Goal: Transaction & Acquisition: Book appointment/travel/reservation

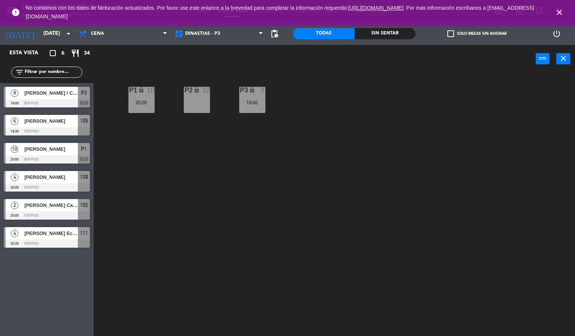
click at [559, 11] on icon "close" at bounding box center [559, 12] width 9 height 9
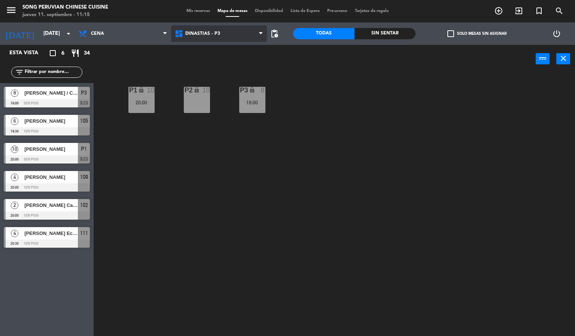
click at [198, 31] on span "DINASTIAS - P3" at bounding box center [202, 33] width 35 height 5
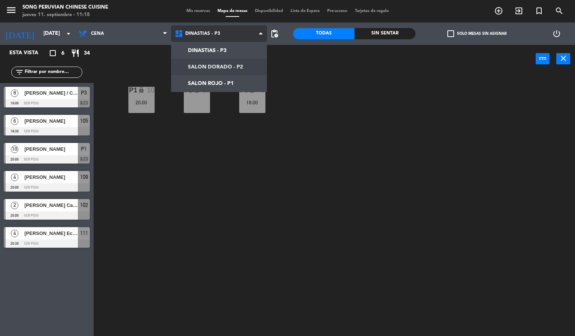
click at [205, 61] on ng-component "menu Song Peruvian Chinese Cuisine [DATE] 11. septiembre - 11:18 Mis reservas M…" at bounding box center [287, 168] width 575 height 337
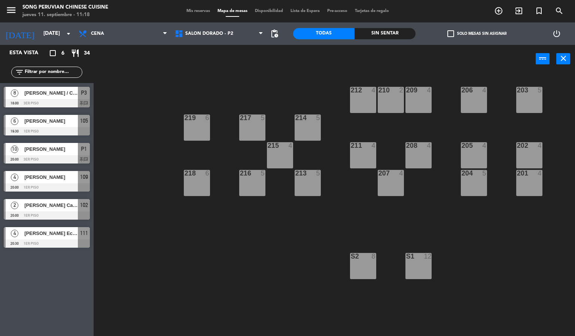
click at [370, 270] on div "S2 8" at bounding box center [363, 266] width 26 height 26
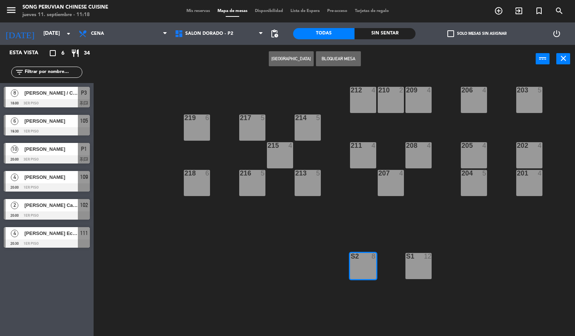
click at [299, 59] on button "[GEOGRAPHIC_DATA]" at bounding box center [291, 58] width 45 height 15
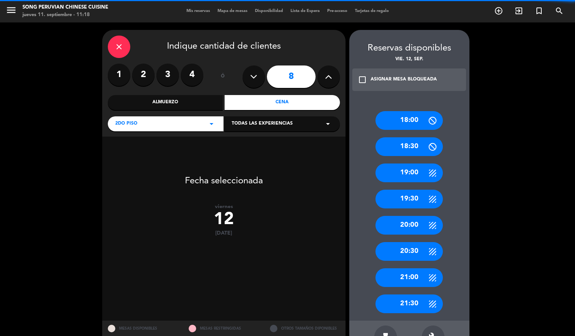
click at [260, 76] on button at bounding box center [254, 77] width 22 height 22
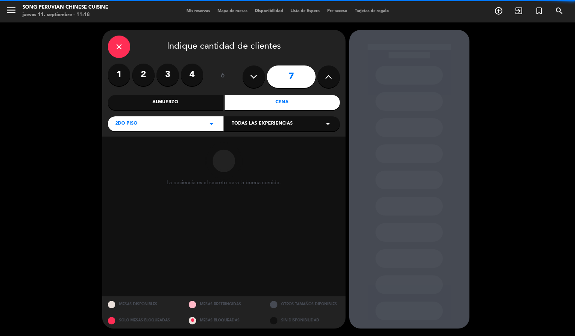
click at [260, 76] on button at bounding box center [254, 77] width 22 height 22
type input "6"
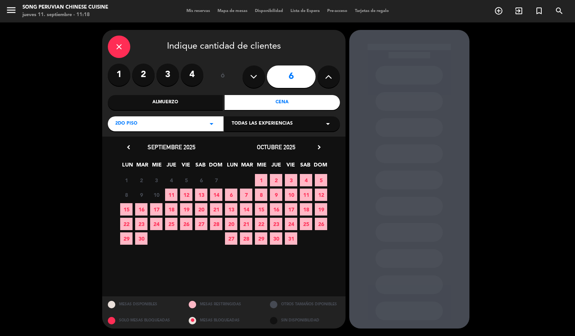
click at [184, 194] on span "12" at bounding box center [186, 195] width 12 height 12
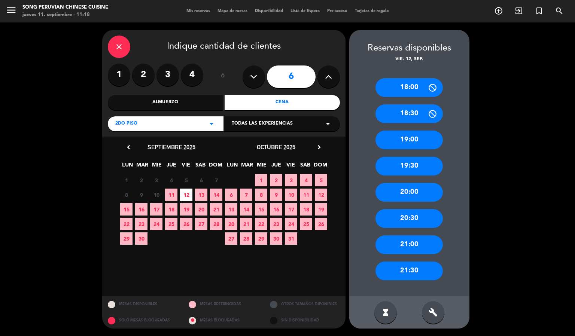
click at [414, 192] on div "20:00" at bounding box center [409, 192] width 67 height 19
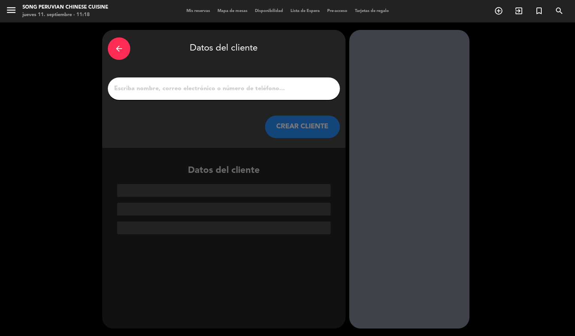
click at [202, 84] on input "1" at bounding box center [224, 89] width 221 height 10
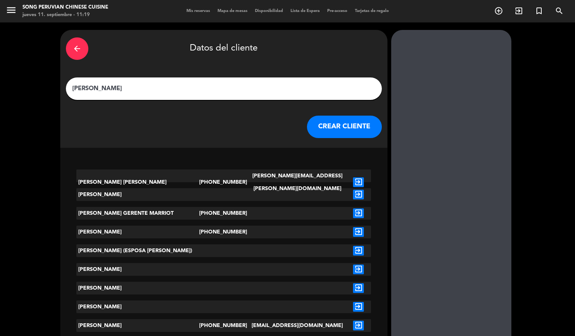
type input "[PERSON_NAME]"
click at [353, 214] on icon "exit_to_app" at bounding box center [358, 214] width 11 height 10
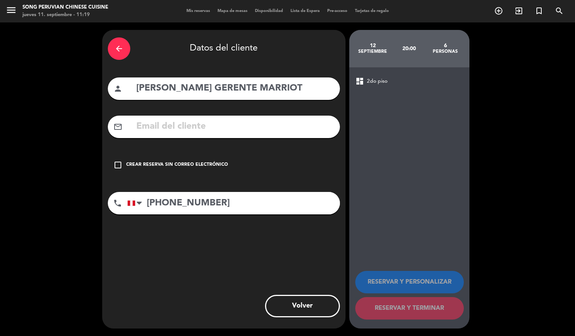
drag, startPoint x: 197, startPoint y: 88, endPoint x: 91, endPoint y: 99, distance: 106.2
click at [91, 99] on div "arrow_back Datos del cliente person [PERSON_NAME] GERENTE MARRIOT mail_outline …" at bounding box center [287, 179] width 575 height 314
type input "[PERSON_NAME] - [PERSON_NAME] / SR. [PERSON_NAME]"
click at [257, 205] on input "[PHONE_NUMBER]" at bounding box center [233, 203] width 213 height 22
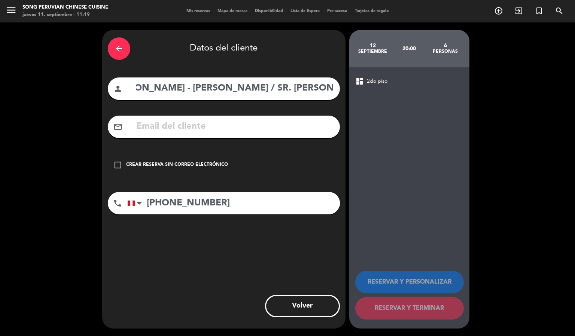
scroll to position [0, 0]
drag, startPoint x: 215, startPoint y: 199, endPoint x: 76, endPoint y: 236, distance: 143.5
click at [76, 236] on div "arrow_back Datos del cliente person [PERSON_NAME] / SR. [PERSON_NAME] mail_outl…" at bounding box center [287, 179] width 575 height 314
click at [118, 167] on icon "check_box_outline_blank" at bounding box center [118, 165] width 9 height 9
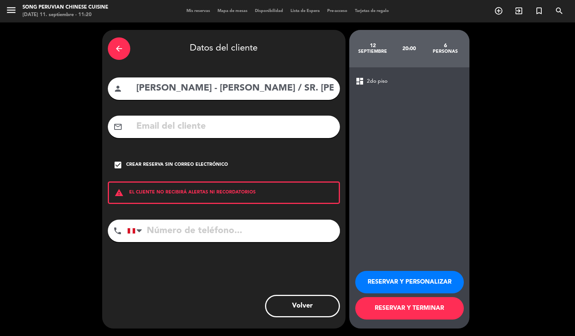
click at [416, 308] on button "RESERVAR Y TERMINAR" at bounding box center [410, 308] width 109 height 22
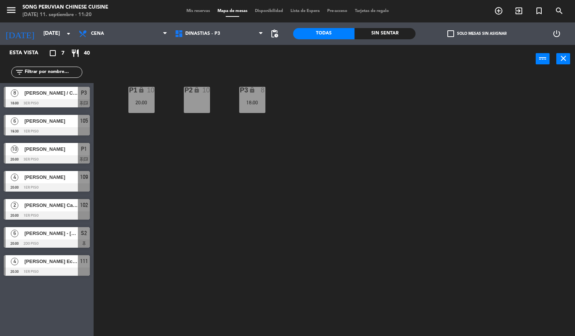
click at [290, 178] on div "P2 lock 10 P3 lock 8 18:00 P1 lock 10 20:00" at bounding box center [337, 204] width 476 height 263
click at [200, 30] on span "DINASTIAS - P3" at bounding box center [219, 33] width 96 height 16
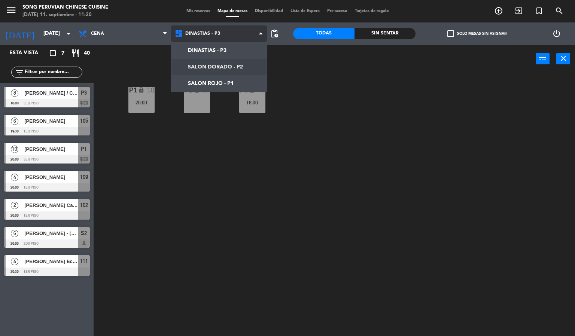
click at [214, 64] on ng-component "menu Song Peruvian Chinese Cuisine [DATE] 11. septiembre - 11:20 Mis reservas M…" at bounding box center [287, 168] width 575 height 337
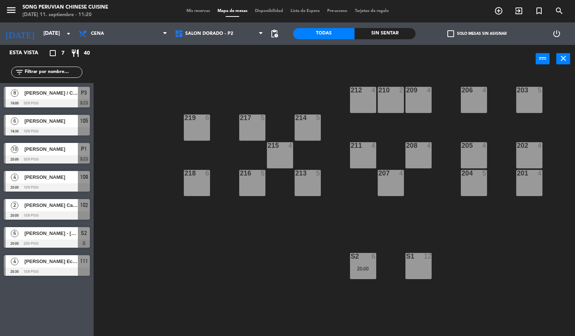
click at [213, 252] on div "203 5 206 4 210 2 212 4 209 4 214 5 217 5 219 6 202 4 205 4 208 4 211 4 215 4 2…" at bounding box center [337, 204] width 476 height 263
click at [374, 269] on div "20:00" at bounding box center [363, 268] width 26 height 5
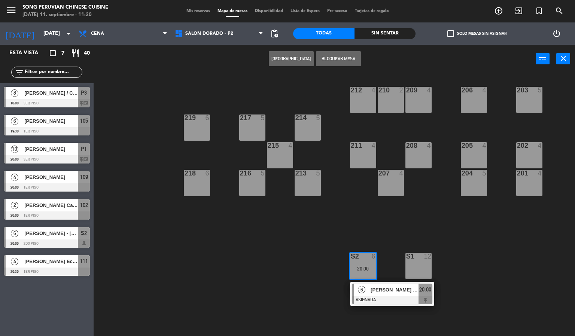
click at [382, 285] on div "[PERSON_NAME] - [PERSON_NAME] / SR. [PERSON_NAME]" at bounding box center [394, 290] width 49 height 12
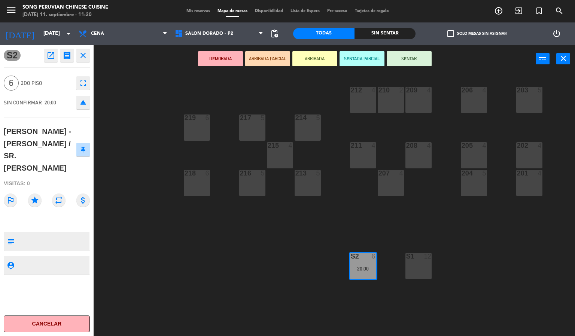
click at [52, 233] on div at bounding box center [53, 241] width 72 height 19
click at [55, 239] on textarea at bounding box center [53, 242] width 72 height 16
type textarea "DORADO 2 NO MOVER"
click at [35, 197] on icon "star" at bounding box center [34, 200] width 13 height 13
click at [163, 254] on div "203 5 206 4 210 2 212 4 209 4 214 5 217 5 219 6 202 4 205 4 208 4 211 4 215 4 2…" at bounding box center [337, 204] width 476 height 263
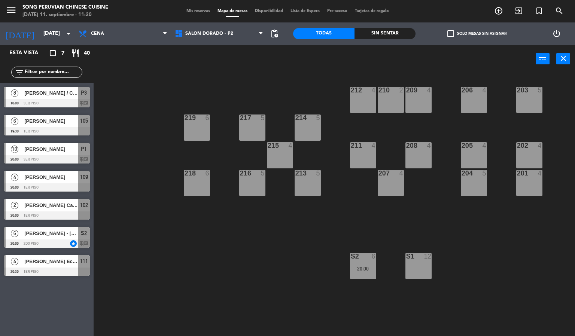
click at [332, 289] on div "203 5 206 4 210 2 212 4 209 4 214 5 217 5 219 6 202 4 205 4 208 4 211 4 215 4 2…" at bounding box center [337, 204] width 476 height 263
click at [359, 271] on div "20:00" at bounding box center [363, 268] width 26 height 5
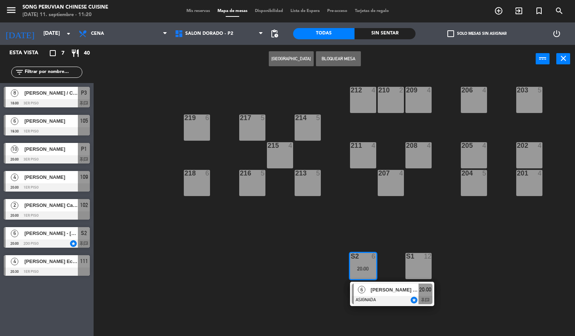
click at [382, 287] on span "[PERSON_NAME] - [PERSON_NAME] / SR. [PERSON_NAME]" at bounding box center [395, 290] width 48 height 8
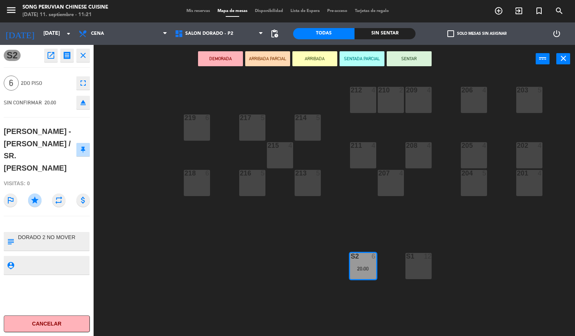
click at [221, 285] on div "203 5 206 4 210 2 212 4 209 4 214 5 217 5 219 6 202 4 205 4 208 4 211 4 215 4 2…" at bounding box center [337, 204] width 476 height 263
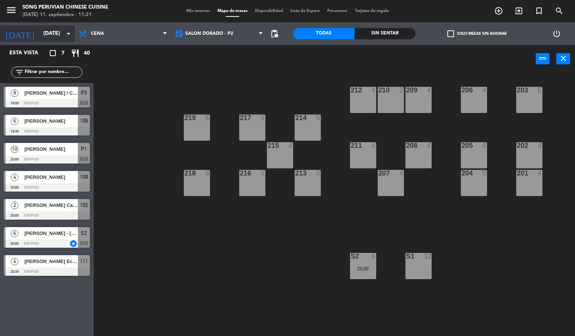
click at [52, 30] on input "[DATE]" at bounding box center [75, 33] width 71 height 13
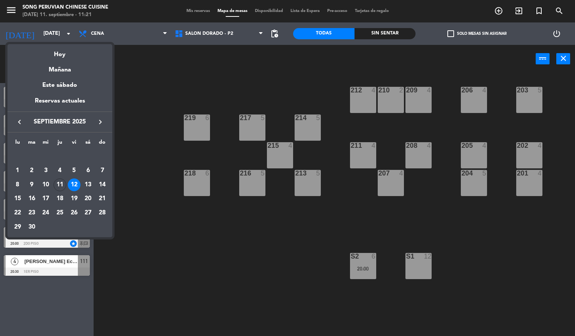
click at [171, 202] on div at bounding box center [287, 168] width 575 height 336
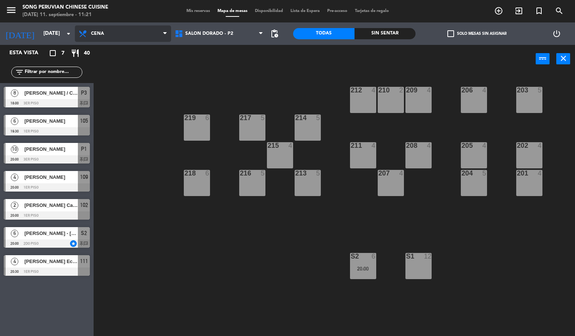
click at [143, 35] on span "Cena" at bounding box center [123, 33] width 96 height 16
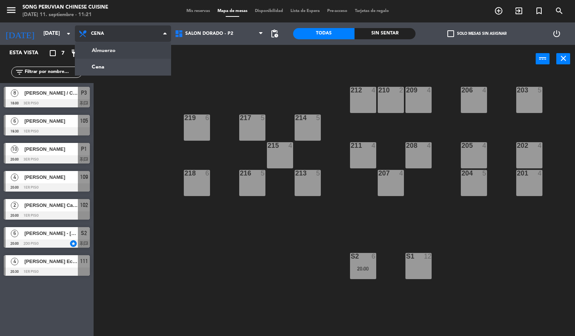
click at [149, 49] on ng-component "menu Song Peruvian Chinese Cuisine [DATE] 11. septiembre - 11:21 Mis reservas M…" at bounding box center [287, 168] width 575 height 337
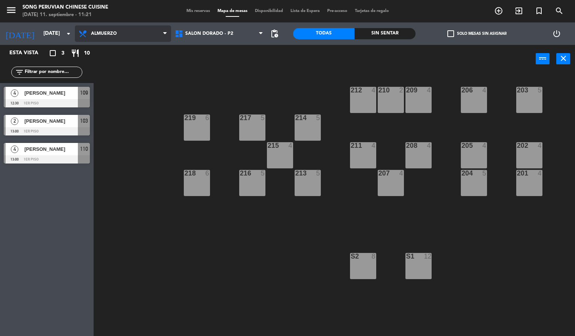
click at [114, 39] on span "Almuerzo" at bounding box center [123, 33] width 96 height 16
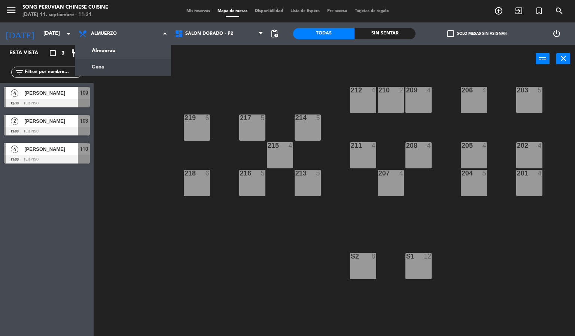
click at [117, 126] on div "203 5 206 4 210 2 212 4 209 4 214 5 217 5 219 6 202 4 205 4 208 4 211 4 215 4 2…" at bounding box center [337, 204] width 476 height 263
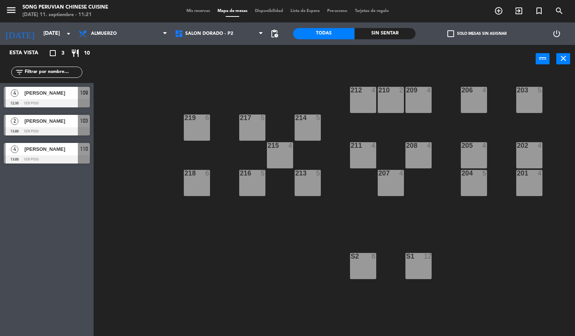
click at [45, 24] on div "[DATE] [DATE] arrow_drop_down" at bounding box center [37, 33] width 75 height 22
click at [169, 87] on div "203 5 206 4 210 2 212 4 209 4 214 5 217 5 219 6 202 4 205 4 208 4 211 4 215 4 2…" at bounding box center [337, 204] width 476 height 263
click at [17, 30] on icon "[DATE]" at bounding box center [20, 33] width 40 height 16
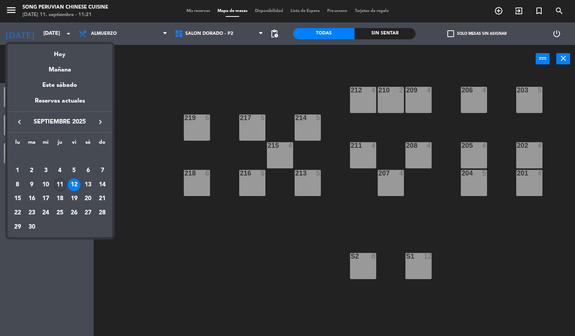
click at [59, 183] on div "11" at bounding box center [60, 185] width 13 height 13
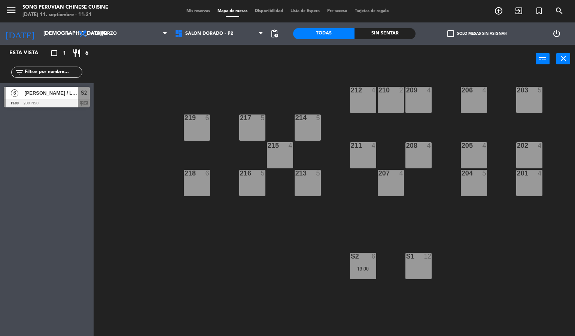
click at [150, 253] on div "203 5 206 4 210 2 212 4 209 4 214 5 217 5 219 6 202 4 205 4 208 4 211 4 215 4 2…" at bounding box center [337, 204] width 476 height 263
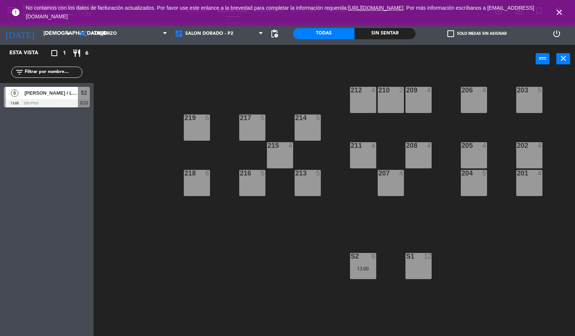
click at [558, 10] on icon "close" at bounding box center [559, 12] width 9 height 9
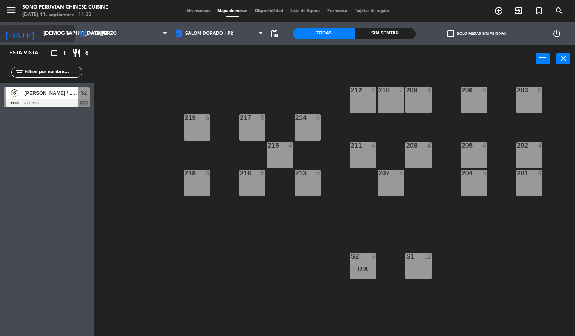
click at [67, 34] on icon "arrow_drop_down" at bounding box center [68, 33] width 9 height 9
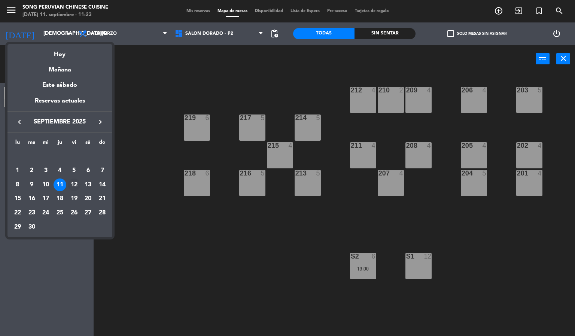
click at [77, 185] on div "12" at bounding box center [74, 185] width 13 height 13
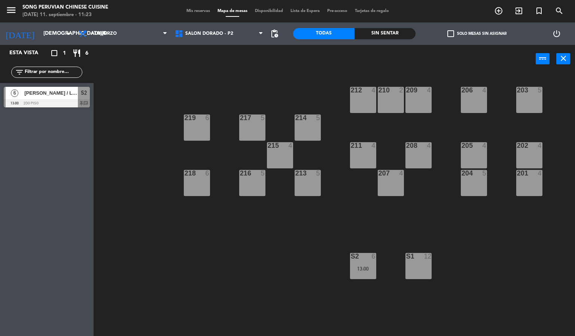
type input "[DATE]"
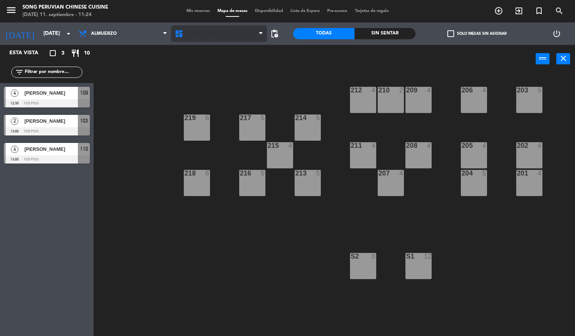
click at [197, 26] on div "DINASTIAS - P3 SALON DORADO - P2 SALON ROJO - P1 SALON DORADO - P2 DINASTIAS - …" at bounding box center [219, 33] width 96 height 22
click at [197, 26] on span "SALON DORADO - P2" at bounding box center [219, 33] width 96 height 16
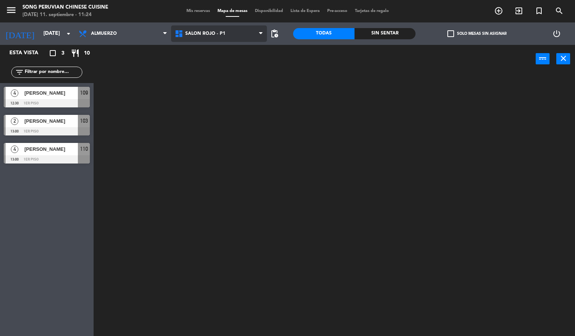
click at [205, 80] on ng-component "menu Song Peruvian Chinese Cuisine [DATE] 11. septiembre - 11:24 Mis reservas M…" at bounding box center [287, 168] width 575 height 337
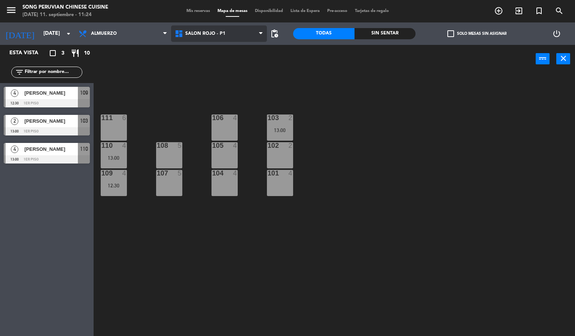
click at [206, 42] on span "SALON ROJO - P1" at bounding box center [219, 33] width 96 height 16
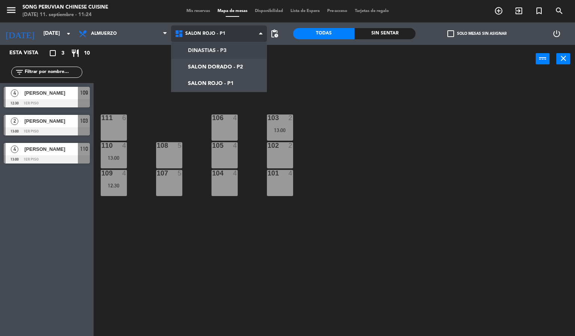
click at [209, 55] on ng-component "menu Song Peruvian Chinese Cuisine [DATE] 11. septiembre - 11:24 Mis reservas M…" at bounding box center [287, 168] width 575 height 337
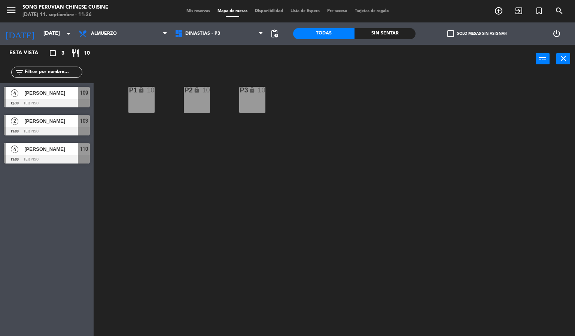
click at [250, 98] on div "P3 lock 10" at bounding box center [252, 100] width 26 height 26
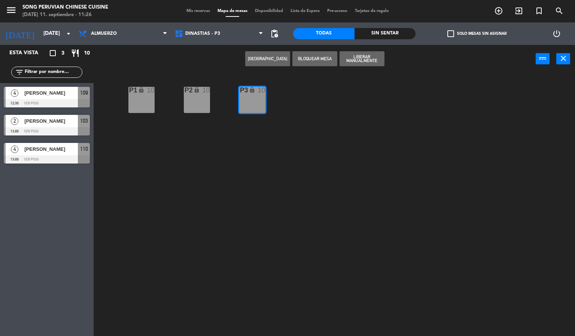
click at [268, 58] on button "[GEOGRAPHIC_DATA]" at bounding box center [267, 58] width 45 height 15
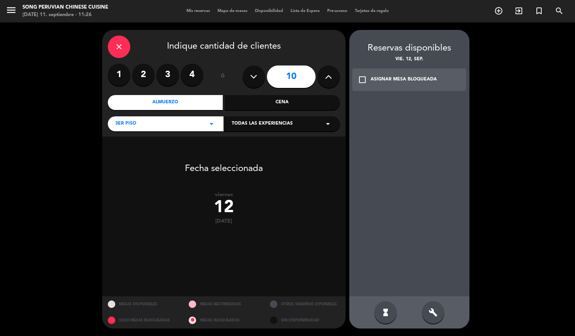
click at [432, 307] on div "build" at bounding box center [433, 313] width 22 height 22
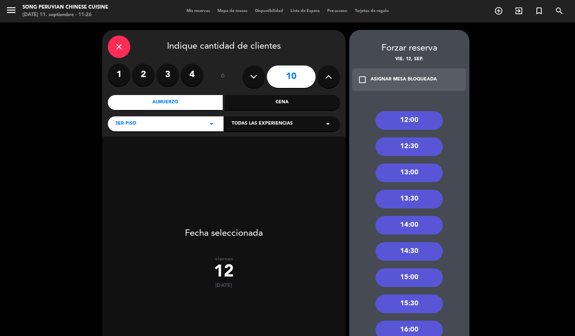
click at [420, 223] on div "14:00" at bounding box center [409, 225] width 67 height 19
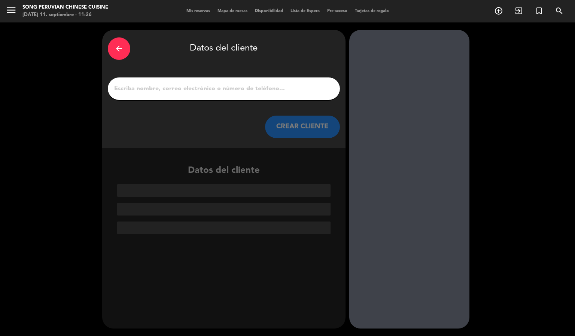
click at [205, 96] on div at bounding box center [224, 89] width 232 height 22
click at [207, 88] on input "1" at bounding box center [224, 89] width 221 height 10
paste input "[PERSON_NAME] [EMAIL_ADDRESS][DOMAIN_NAME] [DATE] 14:00 10 personas No Si capac…"
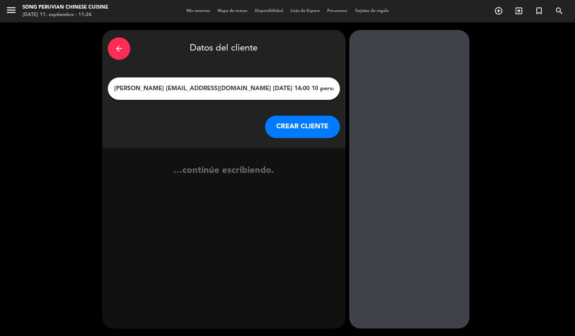
scroll to position [0, 86]
type input "[PERSON_NAME] [EMAIL_ADDRESS][DOMAIN_NAME] [DATE] 14:00 10 personas No Si capac…"
click at [288, 123] on button "CREAR CLIENTE" at bounding box center [302, 127] width 75 height 22
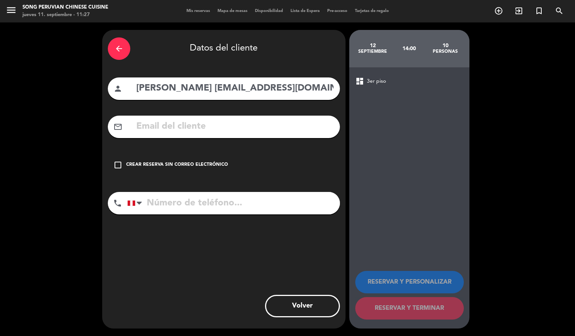
drag, startPoint x: 169, startPoint y: 89, endPoint x: 242, endPoint y: 87, distance: 73.1
click at [242, 87] on input "[PERSON_NAME] [EMAIL_ADDRESS][DOMAIN_NAME] [DATE] 14:00 10 personas No Si capac…" at bounding box center [235, 88] width 199 height 15
click at [227, 128] on input "text" at bounding box center [235, 126] width 199 height 15
paste input "[EMAIL_ADDRESS][DOMAIN_NAME]"
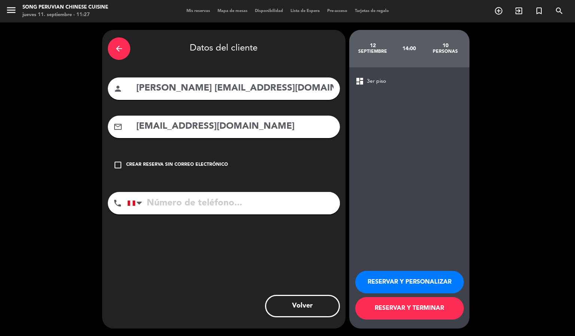
type input "[EMAIL_ADDRESS][DOMAIN_NAME]"
drag, startPoint x: 243, startPoint y: 88, endPoint x: 168, endPoint y: 90, distance: 75.0
click at [168, 90] on input "[PERSON_NAME] [EMAIL_ADDRESS][DOMAIN_NAME] [DATE] 14:00 10 personas No Si capac…" at bounding box center [235, 88] width 199 height 15
drag, startPoint x: 301, startPoint y: 89, endPoint x: 220, endPoint y: 89, distance: 80.9
click at [220, 89] on input "[PERSON_NAME] [DATE] 14:00 10 personas No Si capacidad reducida, 3 personas ter…" at bounding box center [235, 88] width 199 height 15
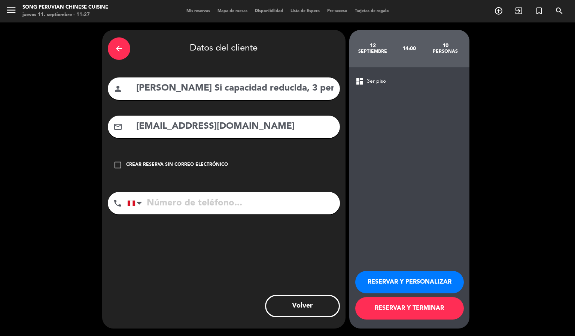
type input "[PERSON_NAME] Si capacidad reducida, 3 personas tercera edad"
click at [115, 166] on icon "check_box_outline_blank" at bounding box center [118, 165] width 9 height 9
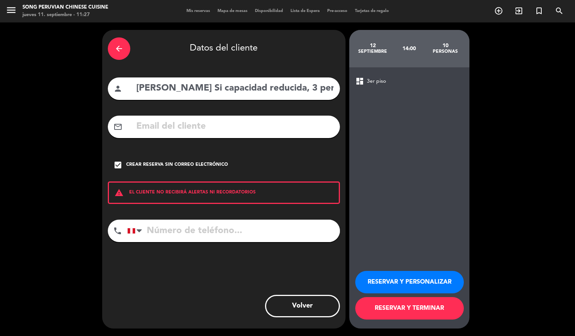
click at [173, 233] on input "tel" at bounding box center [233, 231] width 213 height 22
click at [115, 172] on div "check_box Crear reserva sin correo electrónico" at bounding box center [224, 165] width 232 height 22
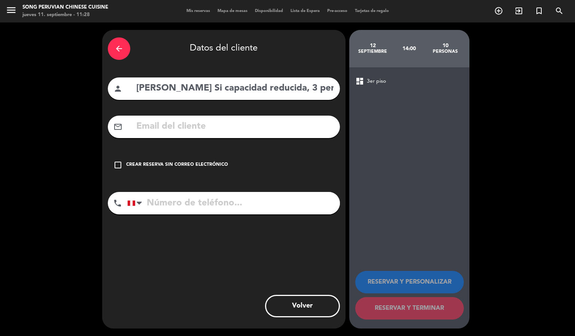
click at [231, 130] on input "text" at bounding box center [235, 126] width 199 height 15
paste input "[EMAIL_ADDRESS][DOMAIN_NAME]"
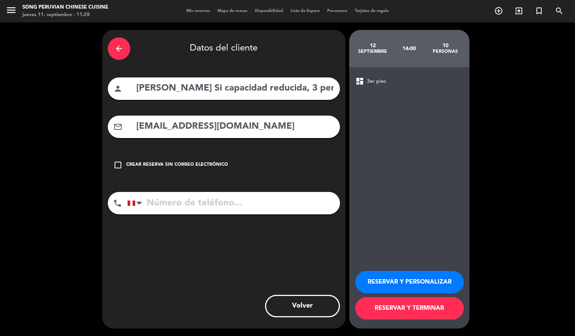
type input "[EMAIL_ADDRESS][DOMAIN_NAME]"
click at [223, 208] on input "tel" at bounding box center [233, 203] width 213 height 22
type input "996497070"
click at [378, 279] on button "RESERVAR Y PERSONALIZAR" at bounding box center [410, 282] width 109 height 22
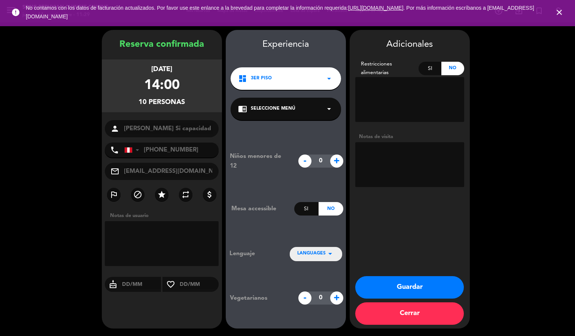
click at [560, 10] on icon "close" at bounding box center [559, 12] width 9 height 9
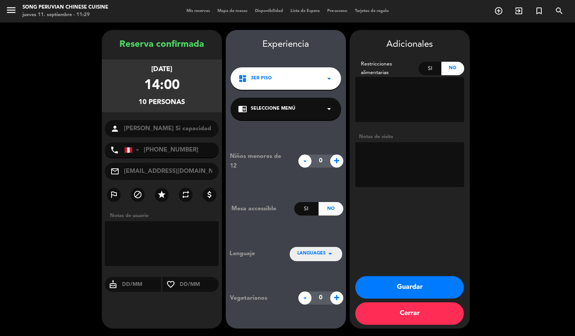
click at [386, 161] on textarea at bounding box center [410, 164] width 109 height 45
type textarea "d"
type textarea "DINASTIA 3 NO MOVER"
click at [416, 316] on button "Cerrar" at bounding box center [410, 314] width 109 height 22
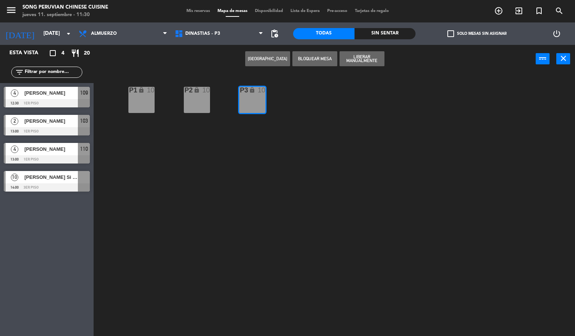
click at [35, 184] on div at bounding box center [47, 188] width 86 height 8
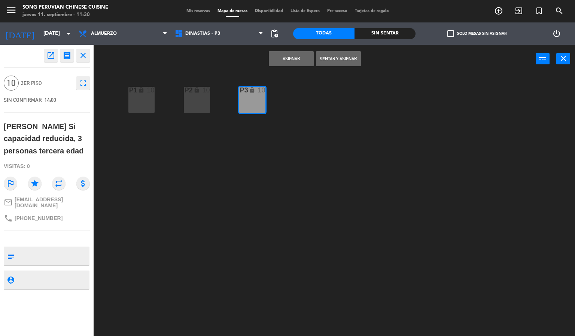
click at [82, 82] on icon "fullscreen" at bounding box center [83, 83] width 9 height 9
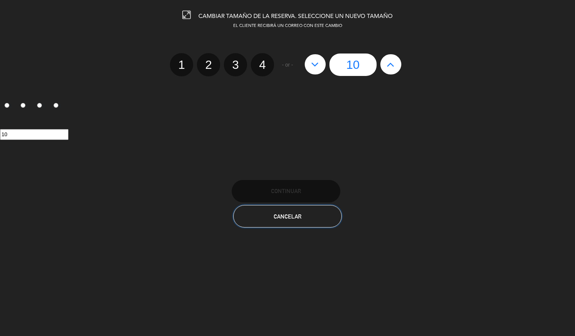
click at [304, 214] on button "Cancelar" at bounding box center [287, 216] width 109 height 22
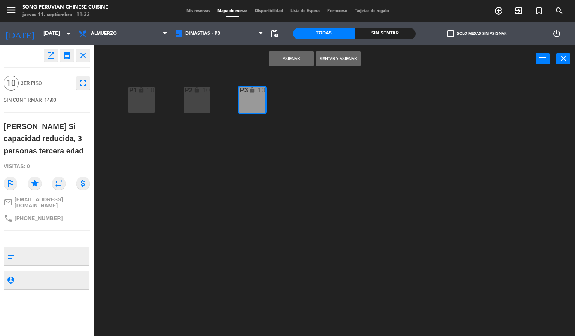
click at [51, 59] on icon "open_in_new" at bounding box center [50, 55] width 9 height 9
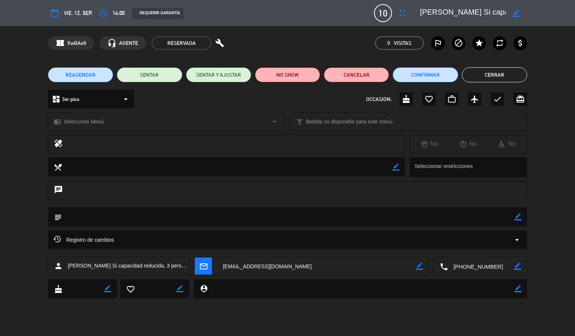
click at [519, 12] on icon "border_color" at bounding box center [516, 13] width 7 height 7
type textarea "[PERSON_NAME]"
click at [517, 16] on icon at bounding box center [516, 13] width 7 height 7
click at [517, 216] on icon "border_color" at bounding box center [518, 217] width 7 height 7
click at [501, 217] on textarea at bounding box center [288, 217] width 453 height 19
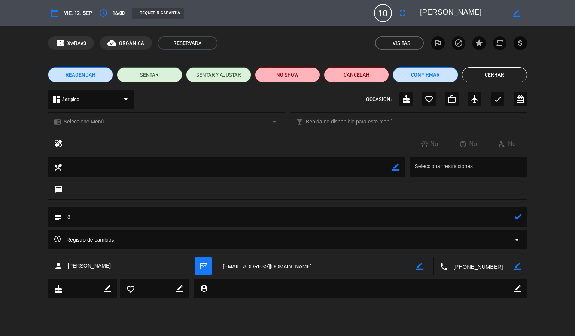
type textarea "3"
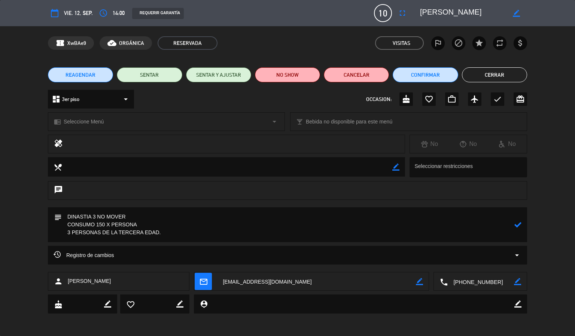
type textarea "DINASTIA 3 NO MOVER CONSUMO 150 X PERSONA 3 PERSONAS DE LA TERCERA EDAD."
click at [515, 224] on icon at bounding box center [518, 224] width 7 height 7
click at [499, 73] on button "Cerrar" at bounding box center [494, 74] width 65 height 15
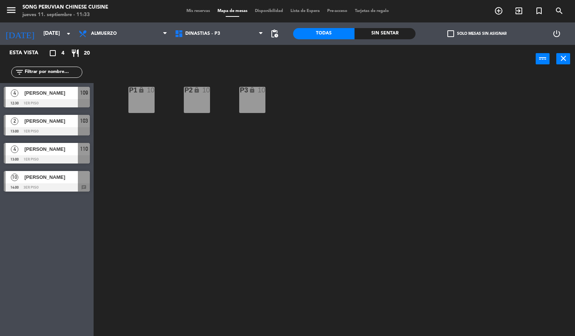
click at [193, 231] on div "P2 lock 10 P3 lock 10 P1 lock 10" at bounding box center [337, 204] width 476 height 263
click at [74, 184] on div at bounding box center [47, 188] width 86 height 8
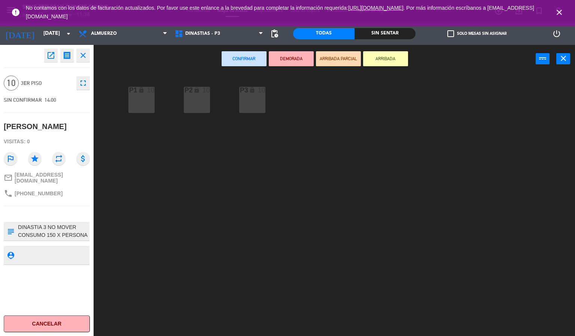
click at [243, 105] on div "P3 lock 10" at bounding box center [252, 100] width 26 height 26
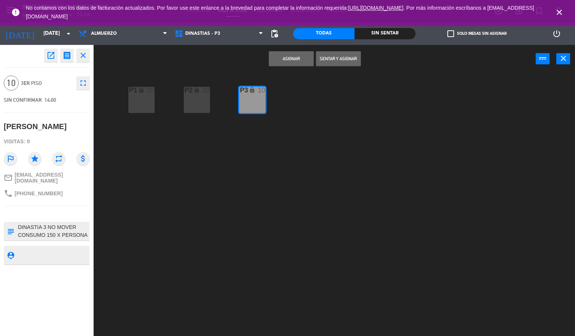
click at [288, 62] on button "Asignar" at bounding box center [291, 58] width 45 height 15
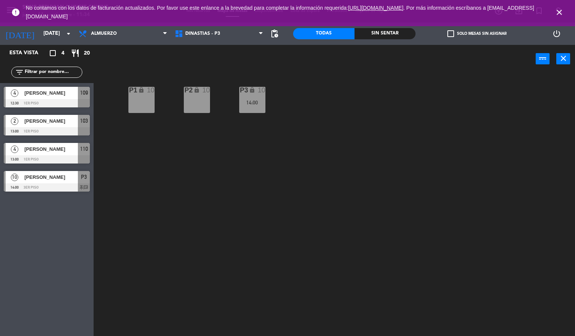
click at [560, 12] on icon "close" at bounding box center [559, 12] width 9 height 9
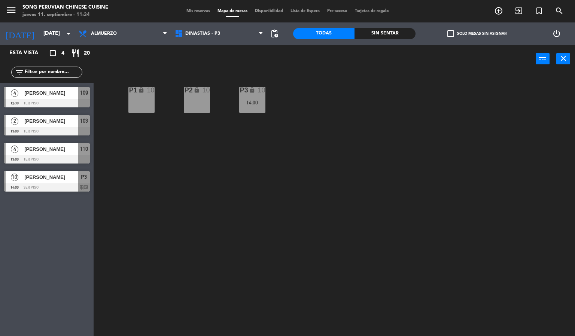
click at [320, 195] on div "P2 lock 10 P3 lock 10 14:00 P1 lock 10" at bounding box center [337, 204] width 476 height 263
click at [45, 35] on input "[DATE]" at bounding box center [75, 33] width 71 height 13
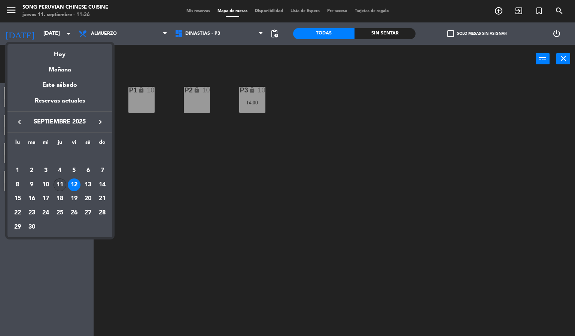
click at [61, 185] on div "11" at bounding box center [60, 185] width 13 height 13
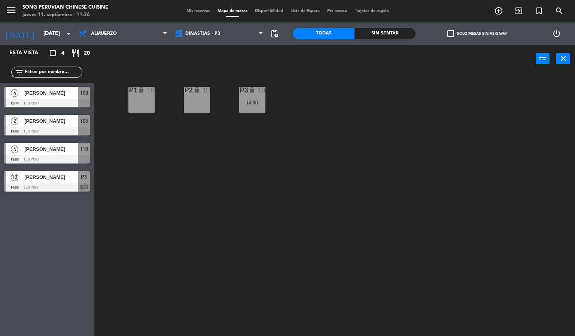
type input "[DEMOGRAPHIC_DATA][DATE]"
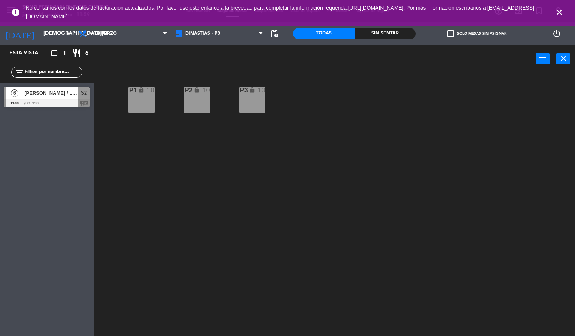
click at [561, 13] on icon "close" at bounding box center [559, 12] width 9 height 9
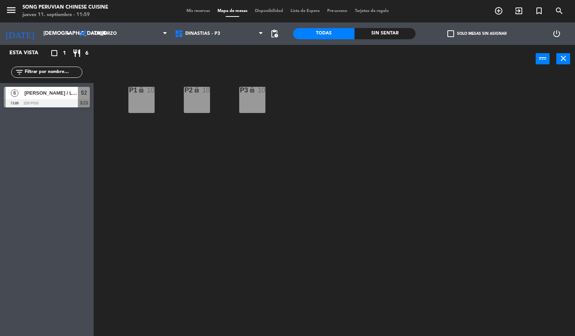
click at [560, 34] on icon "power_settings_new" at bounding box center [557, 33] width 9 height 9
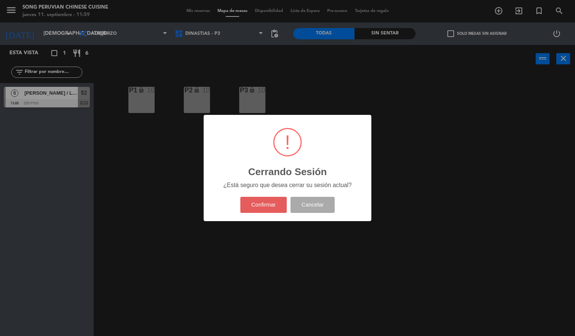
click at [269, 210] on button "Confirmar" at bounding box center [264, 205] width 47 height 16
